Goal: Task Accomplishment & Management: Use online tool/utility

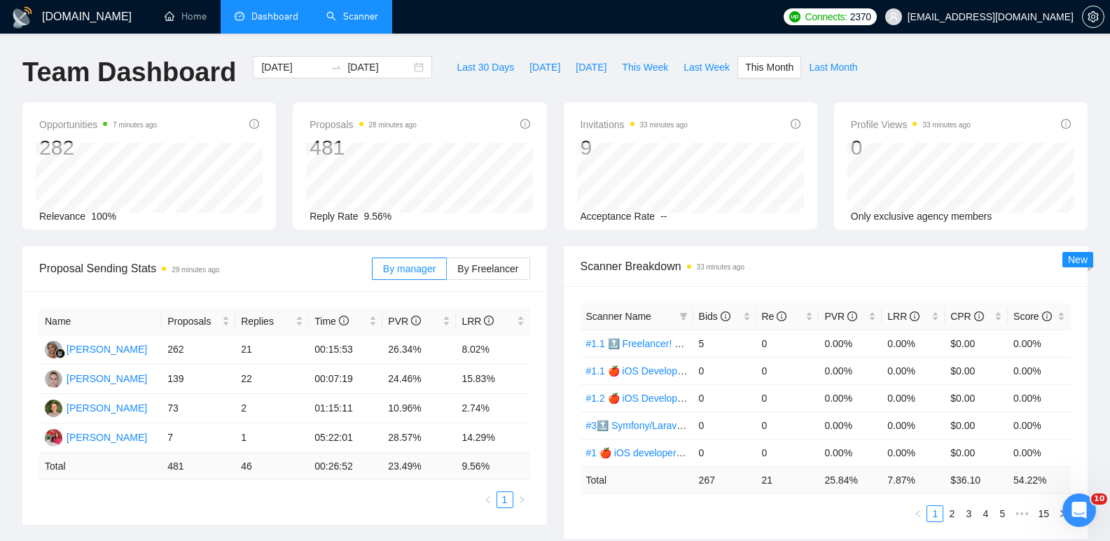
click at [359, 16] on link "Scanner" at bounding box center [352, 17] width 52 height 12
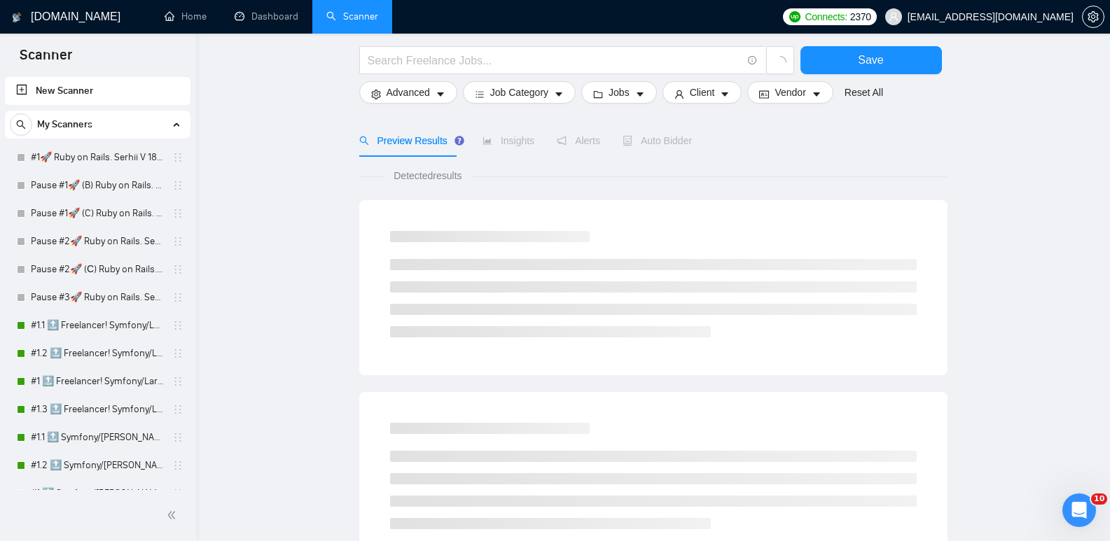
scroll to position [140, 0]
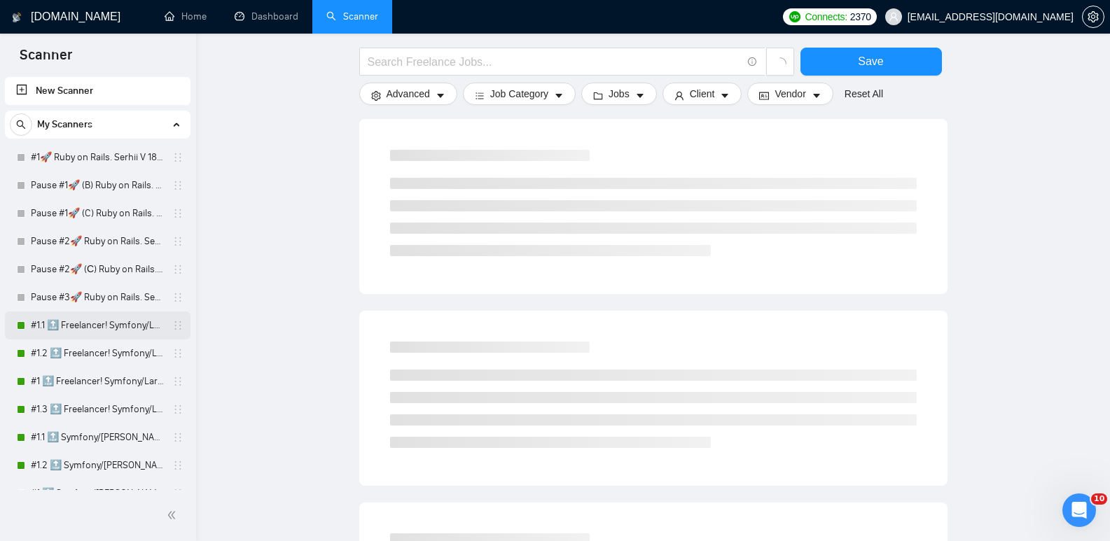
click at [83, 323] on link "#1.1 🔝 Freelancer! Symfony/Laravel [PERSON_NAME] 15/03 CoverLetter changed" at bounding box center [97, 326] width 133 height 28
click at [93, 353] on link "#1.2 🔝 Freelancer! Symfony/Laravel [PERSON_NAME] 15/03 CoverLetter changed" at bounding box center [97, 354] width 133 height 28
click at [90, 381] on link "#1 🔝 Freelancer! Symfony/Laravel [PERSON_NAME] 15/03 CoverLetter changed" at bounding box center [97, 382] width 133 height 28
click at [93, 405] on link "#1.3 🔝 Freelancer! Symfony/Laravel [PERSON_NAME] 15/03 CoverLetter changed" at bounding box center [97, 410] width 133 height 28
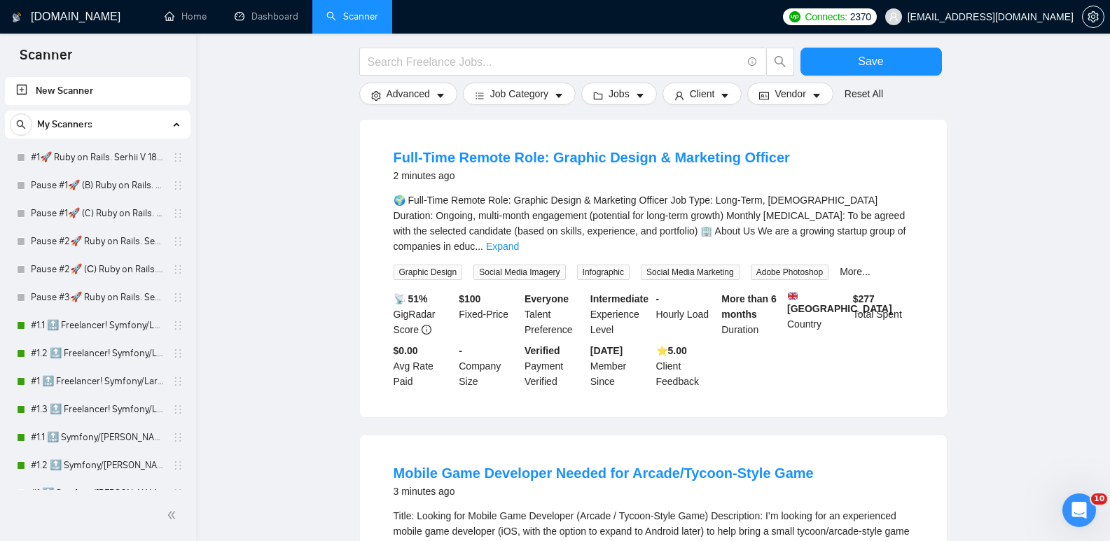
drag, startPoint x: 977, startPoint y: 147, endPoint x: 849, endPoint y: 136, distance: 129.3
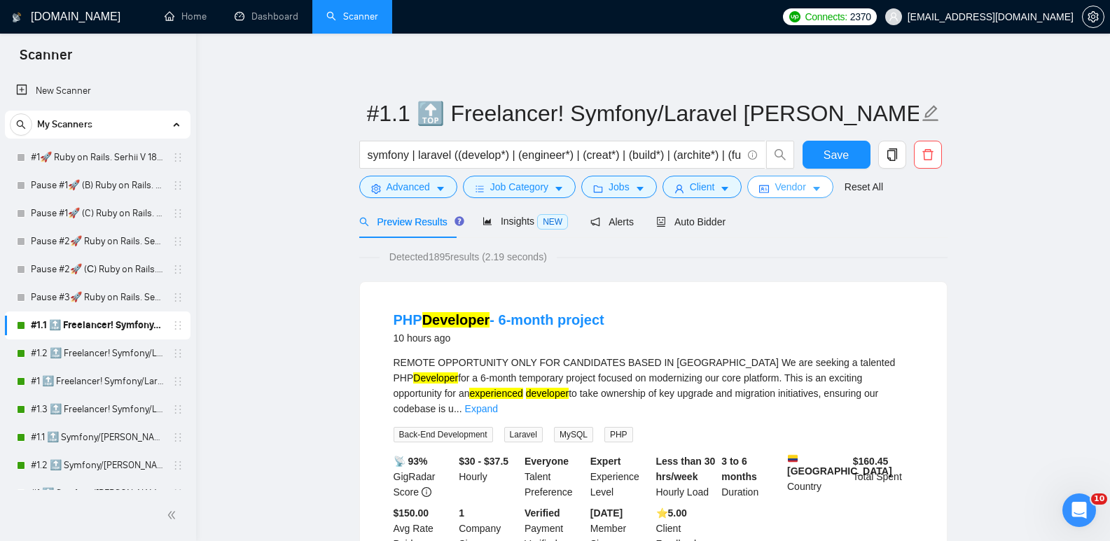
click at [812, 195] on button "Vendor" at bounding box center [789, 187] width 85 height 22
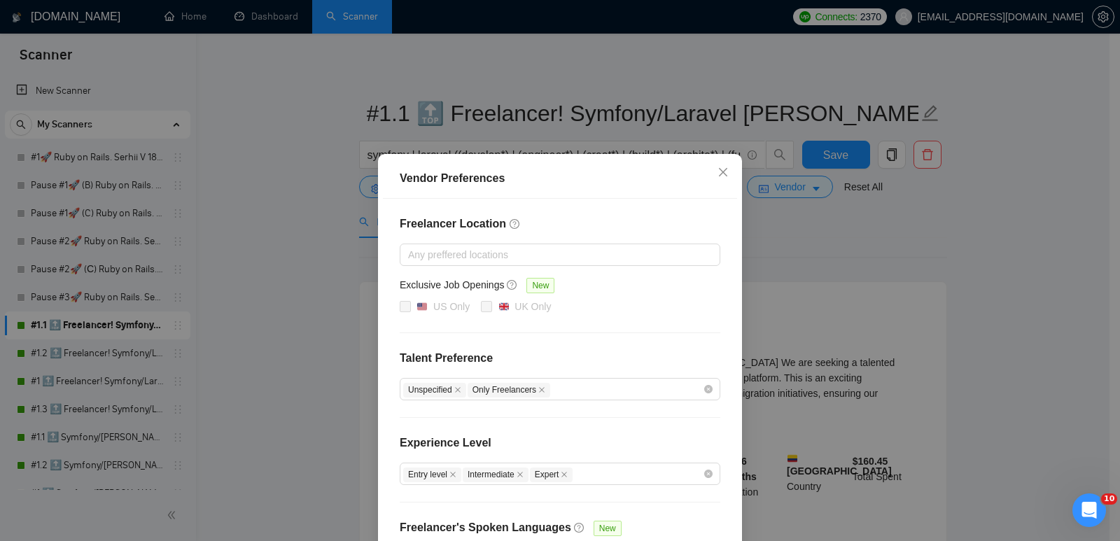
click at [979, 262] on div "Vendor Preferences Freelancer Location Any preffered locations Exclusive Job Op…" at bounding box center [560, 270] width 1120 height 541
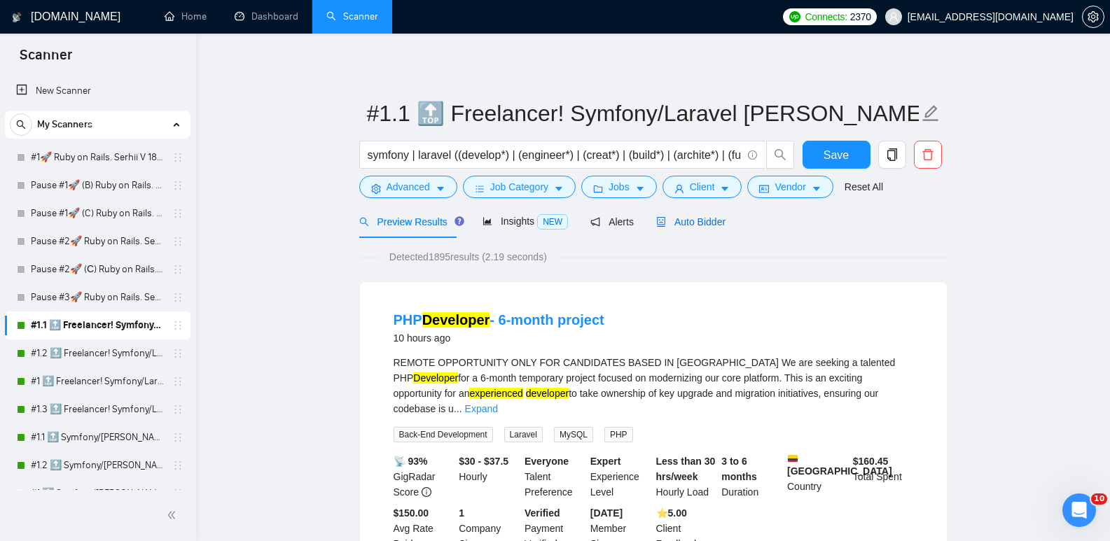
click at [700, 216] on span "Auto Bidder" at bounding box center [690, 221] width 69 height 11
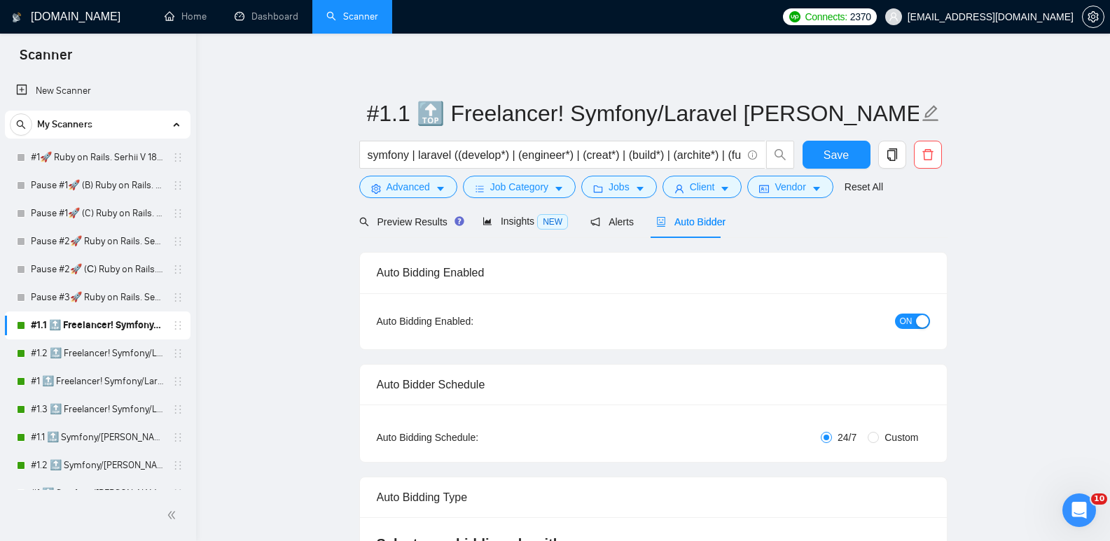
click at [898, 319] on button "ON" at bounding box center [912, 321] width 35 height 15
click at [835, 156] on span "Save" at bounding box center [835, 155] width 25 height 18
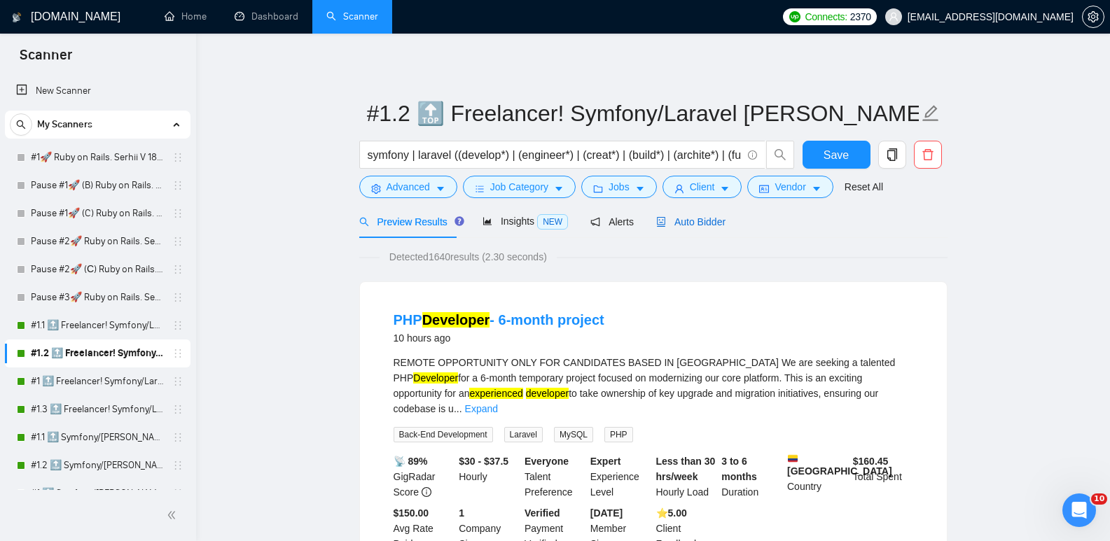
click at [701, 224] on span "Auto Bidder" at bounding box center [690, 221] width 69 height 11
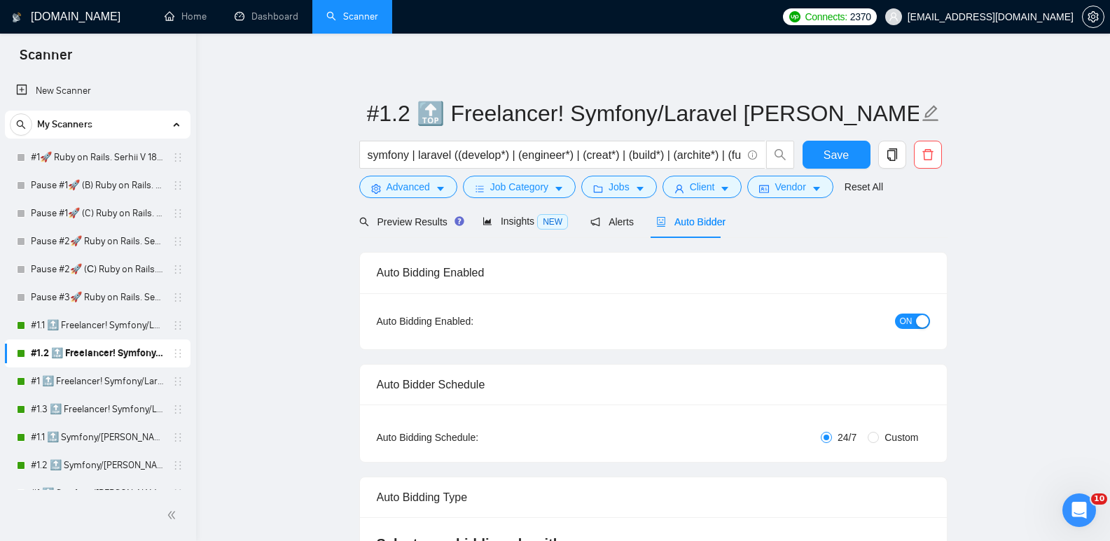
click at [905, 321] on span "ON" at bounding box center [906, 321] width 13 height 15
click at [828, 159] on span "Save" at bounding box center [835, 155] width 25 height 18
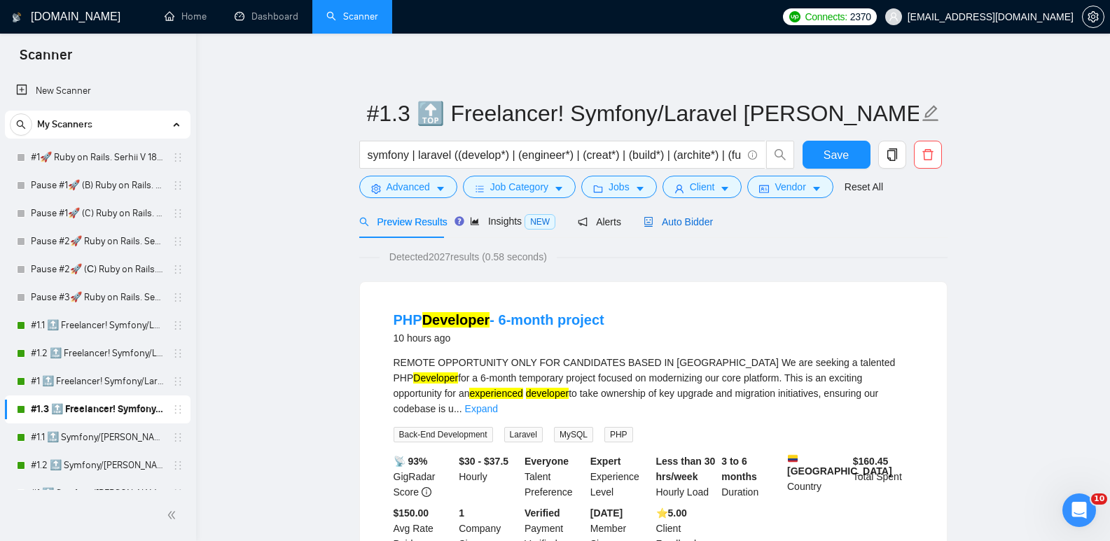
click at [688, 223] on span "Auto Bidder" at bounding box center [677, 221] width 69 height 11
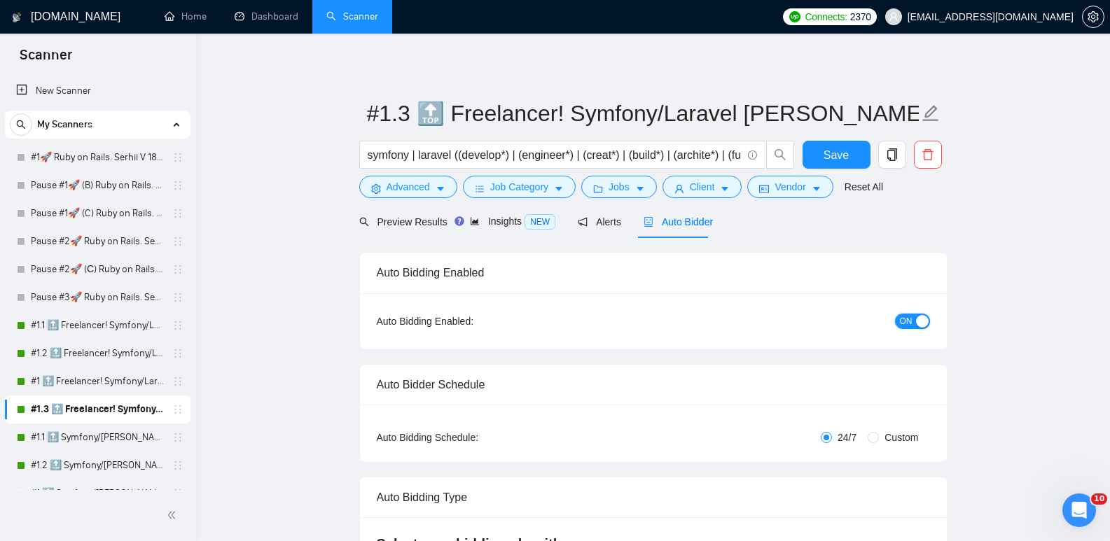
click at [906, 319] on span "ON" at bounding box center [906, 321] width 13 height 15
click at [842, 153] on span "Save" at bounding box center [835, 155] width 25 height 18
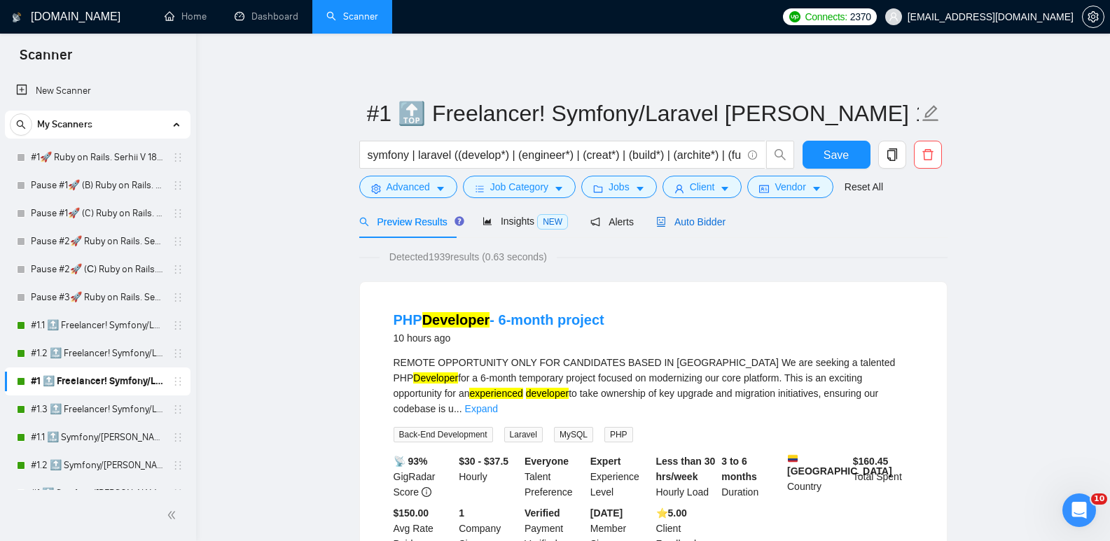
click at [694, 224] on span "Auto Bidder" at bounding box center [690, 221] width 69 height 11
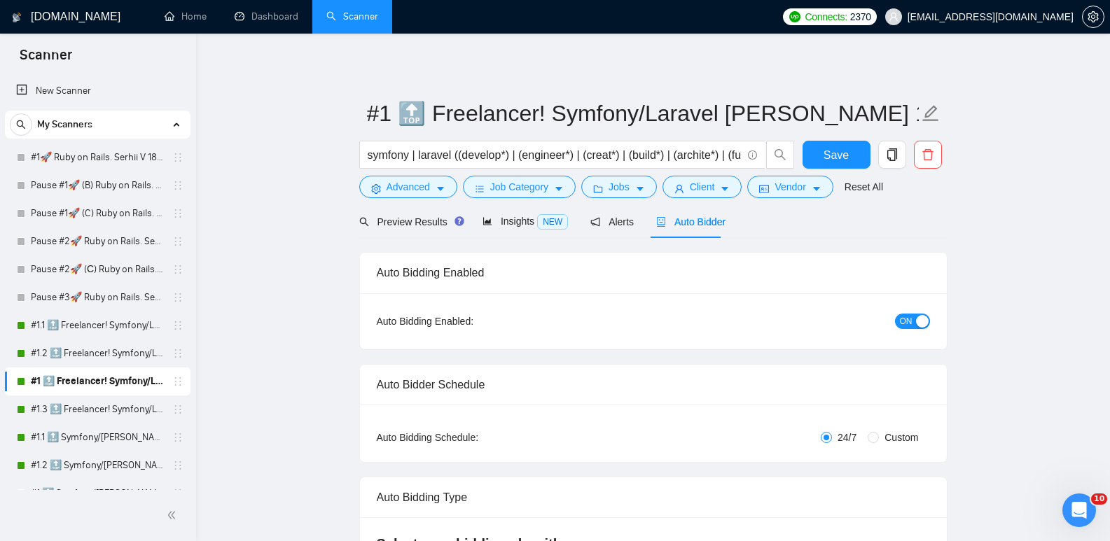
click at [903, 316] on span "ON" at bounding box center [906, 321] width 13 height 15
click at [838, 154] on span "Save" at bounding box center [835, 155] width 25 height 18
